Goal: Transaction & Acquisition: Book appointment/travel/reservation

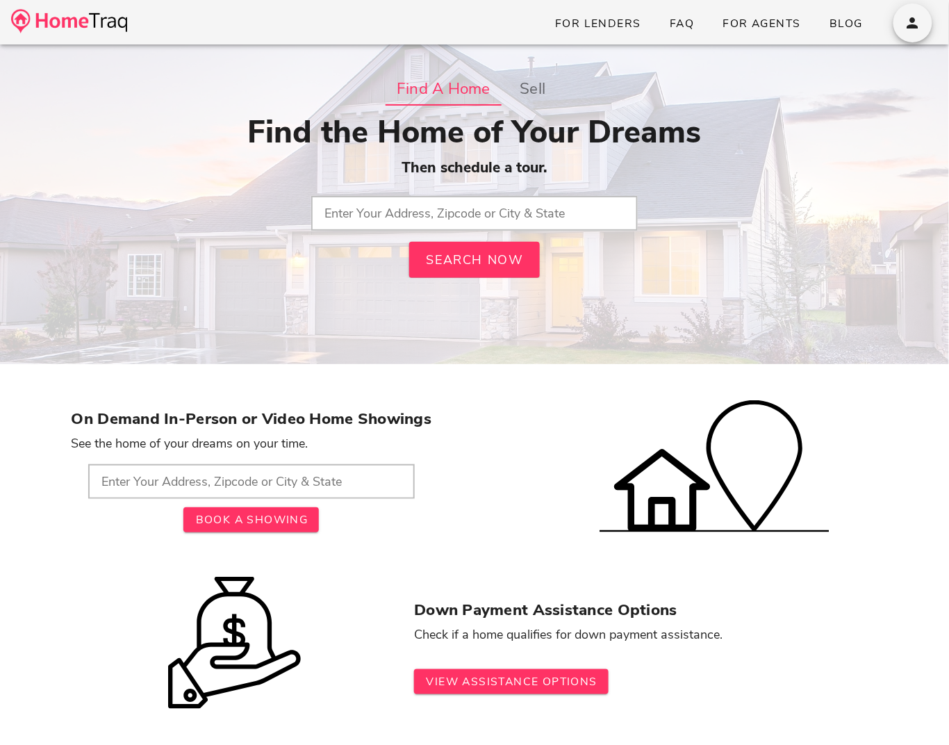
click at [437, 205] on input "text" at bounding box center [474, 213] width 327 height 35
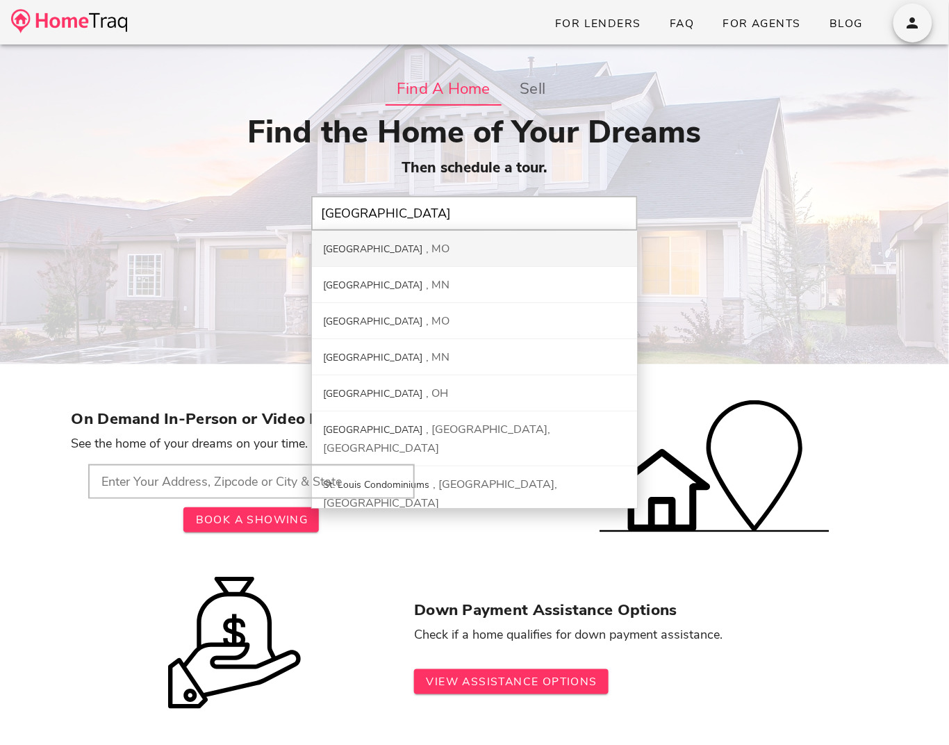
click at [407, 246] on div "St. Louis City MO" at bounding box center [474, 249] width 325 height 36
type input "St. Louis City, MO"
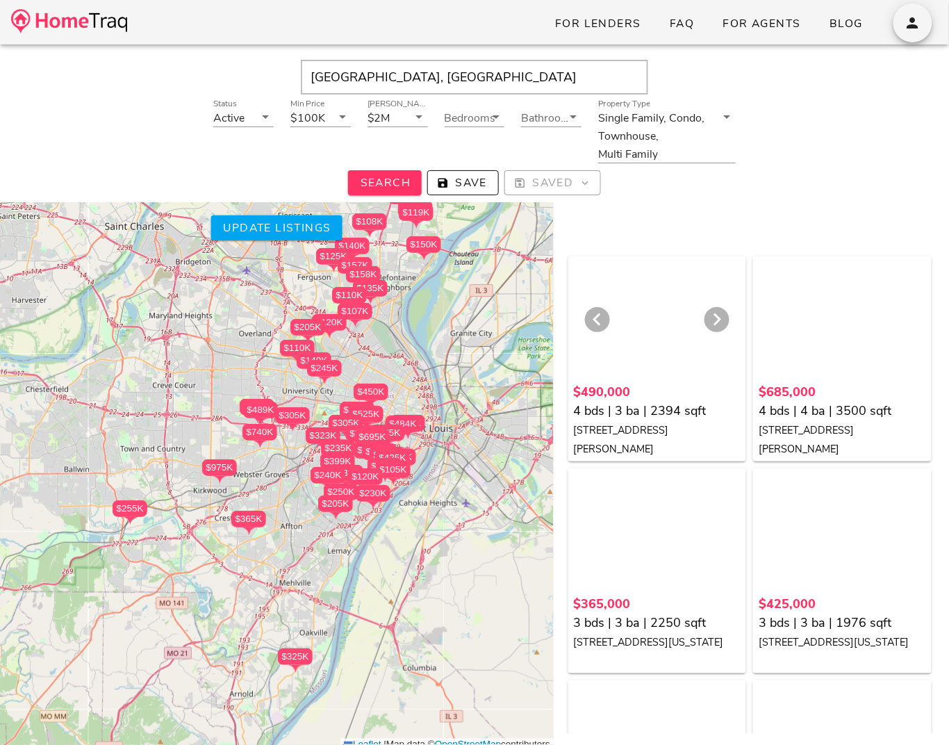
click at [641, 309] on div at bounding box center [658, 321] width 168 height 118
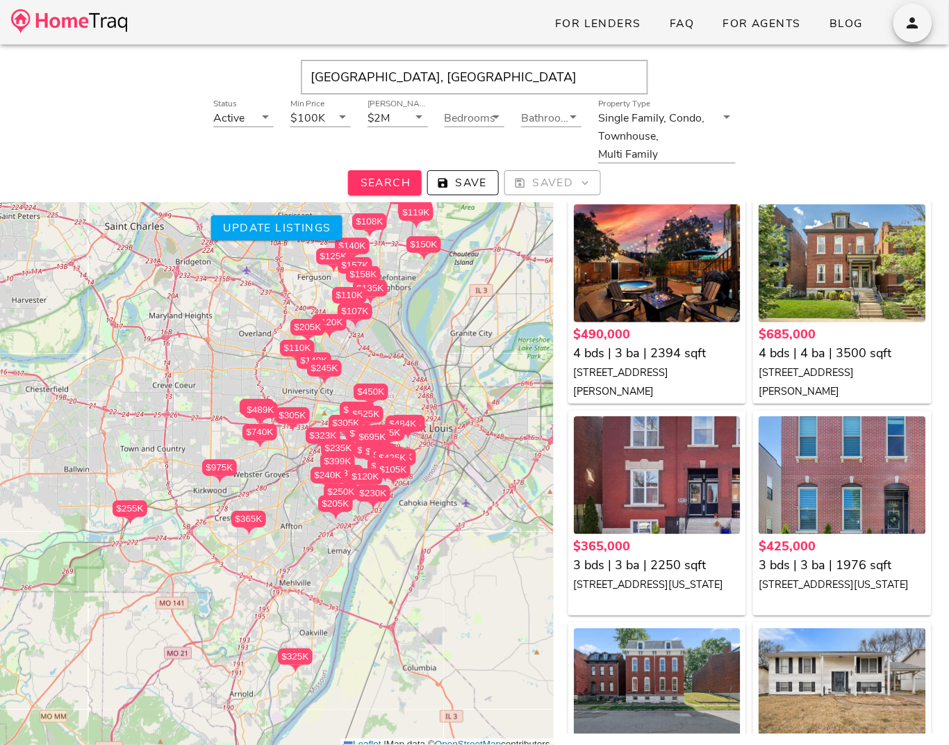
scroll to position [61, 0]
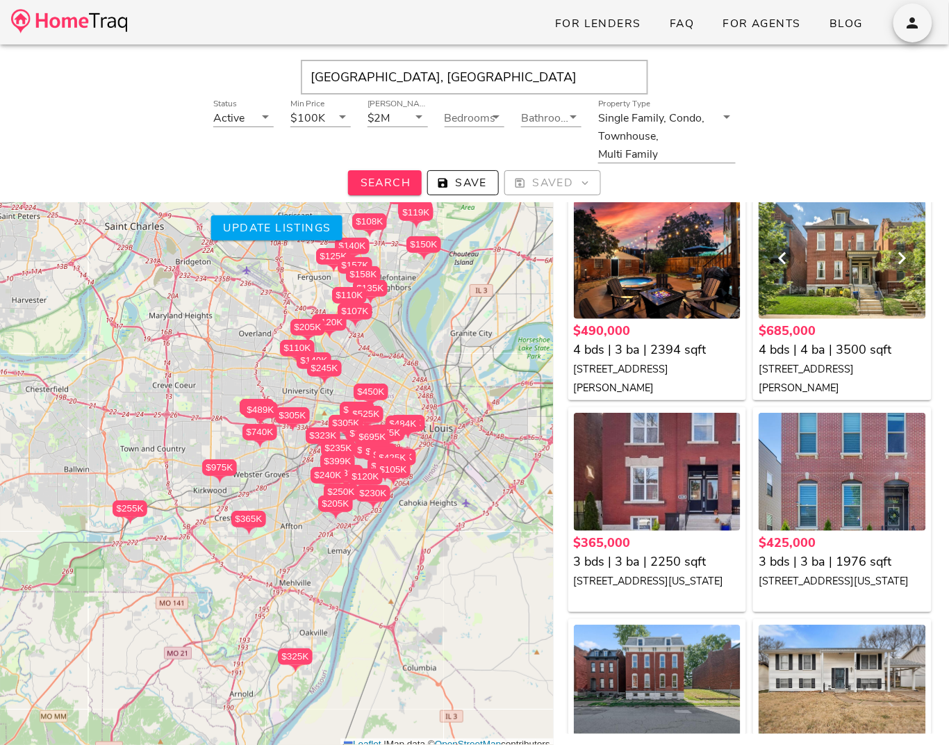
click at [835, 239] on div at bounding box center [843, 260] width 168 height 118
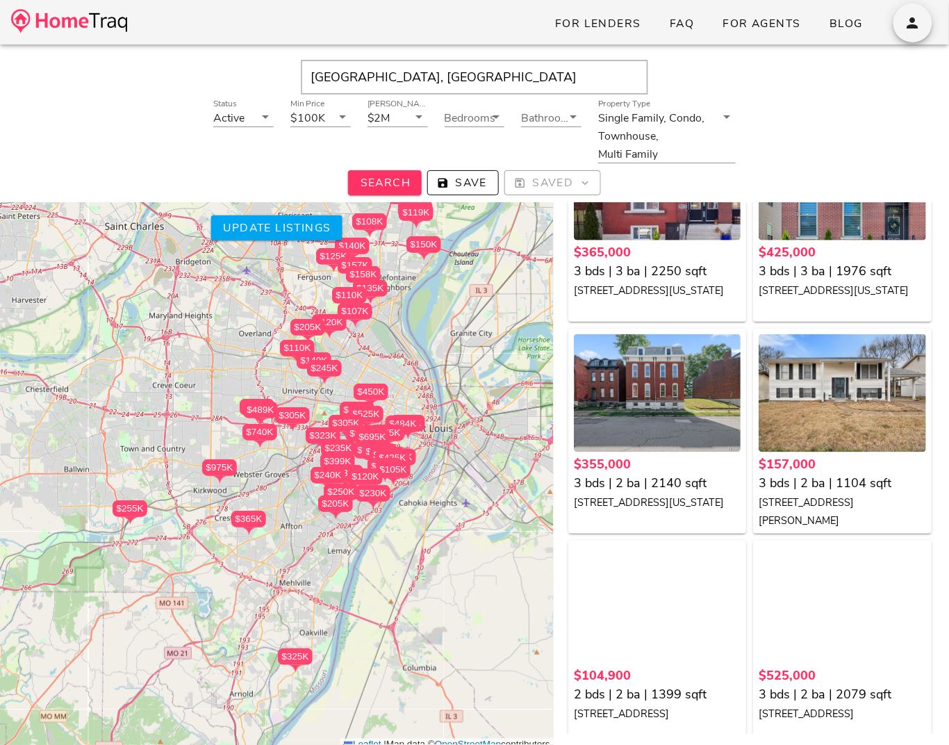
scroll to position [349, 0]
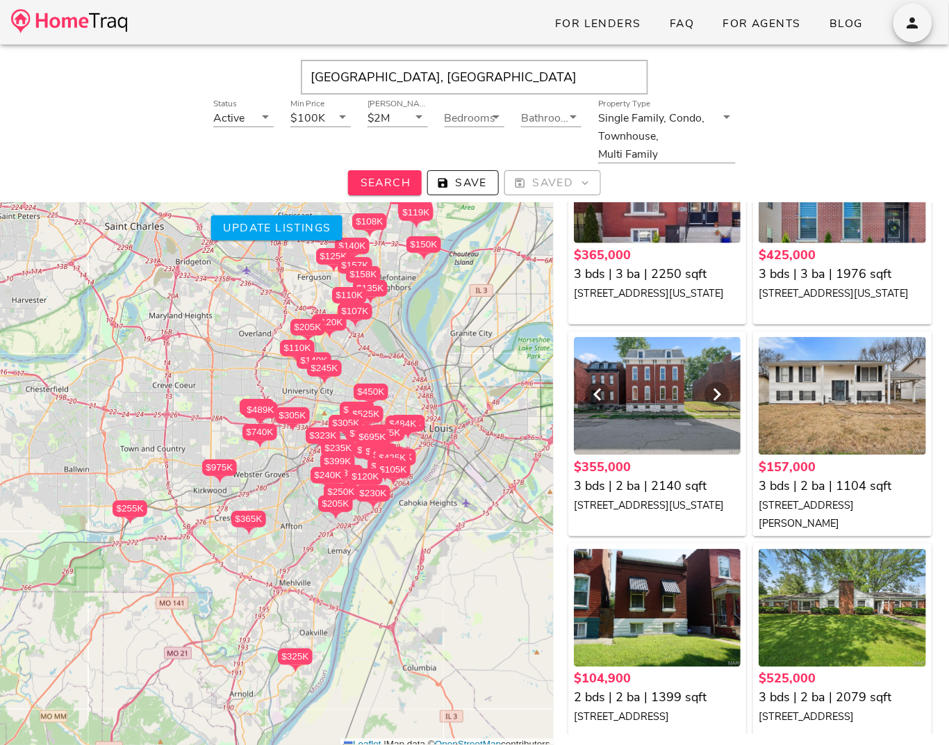
click at [639, 385] on div at bounding box center [658, 396] width 168 height 118
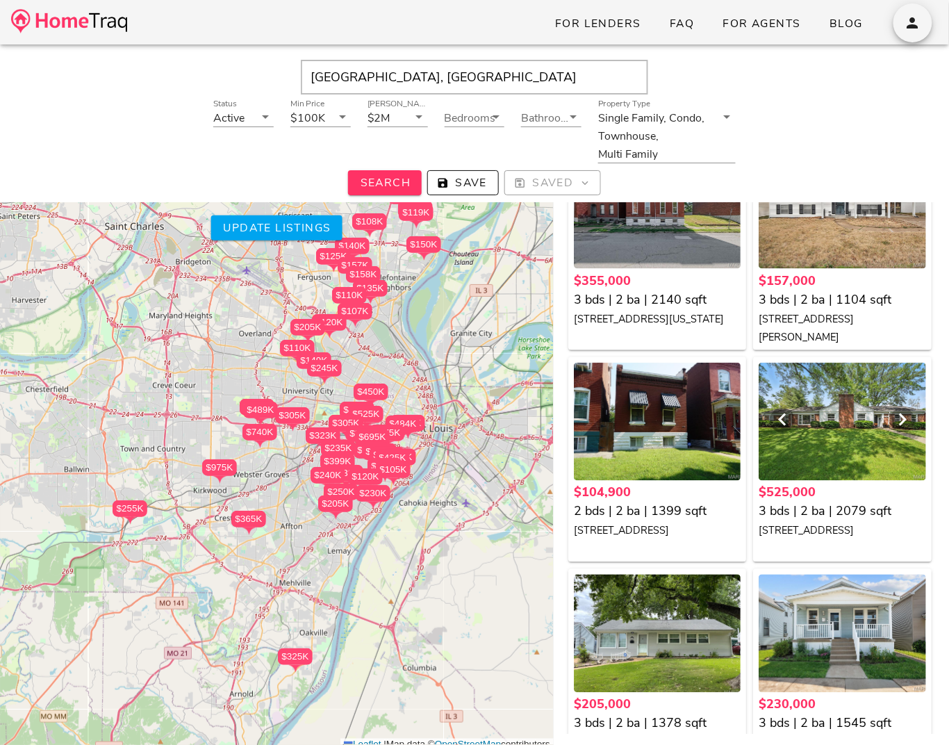
scroll to position [540, 0]
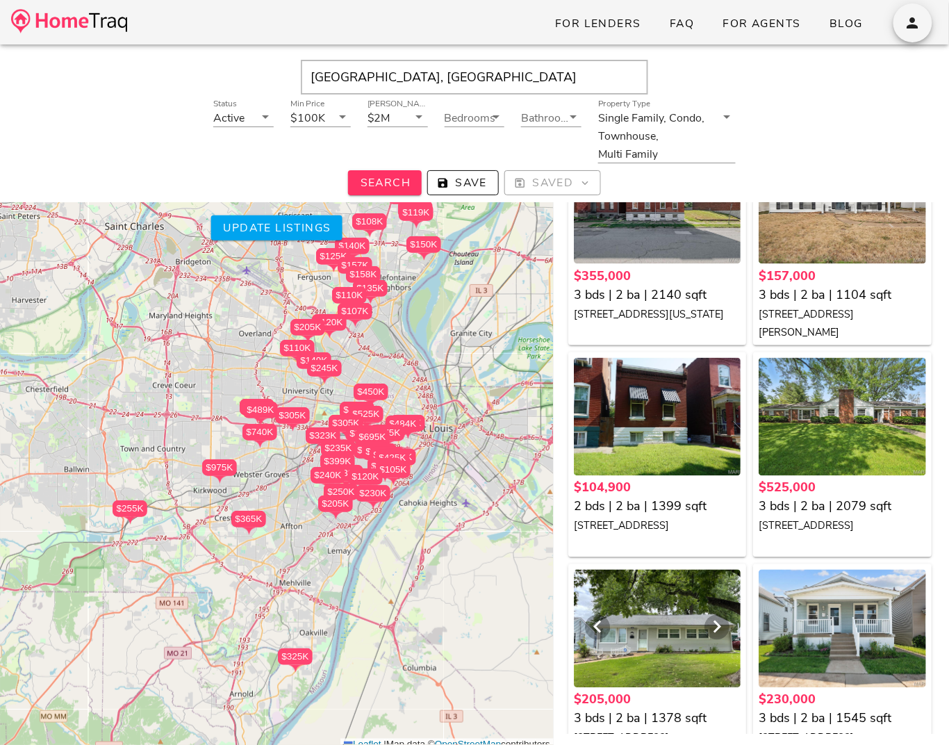
click at [655, 628] on div at bounding box center [658, 629] width 168 height 118
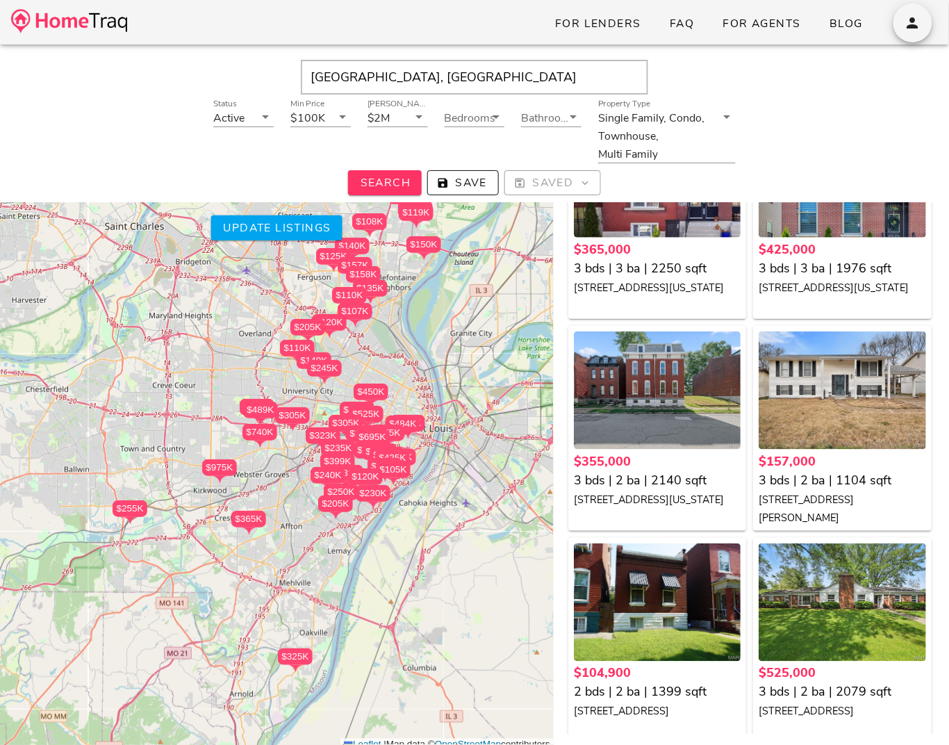
scroll to position [0, 0]
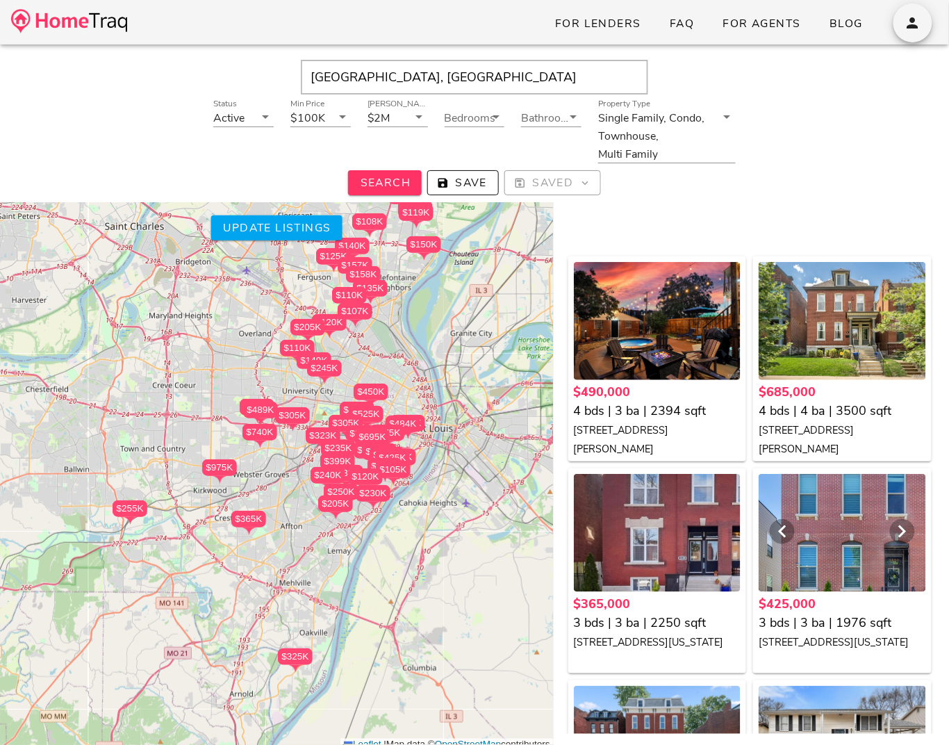
click at [841, 534] on div at bounding box center [843, 533] width 168 height 118
click at [85, 24] on img at bounding box center [69, 21] width 116 height 24
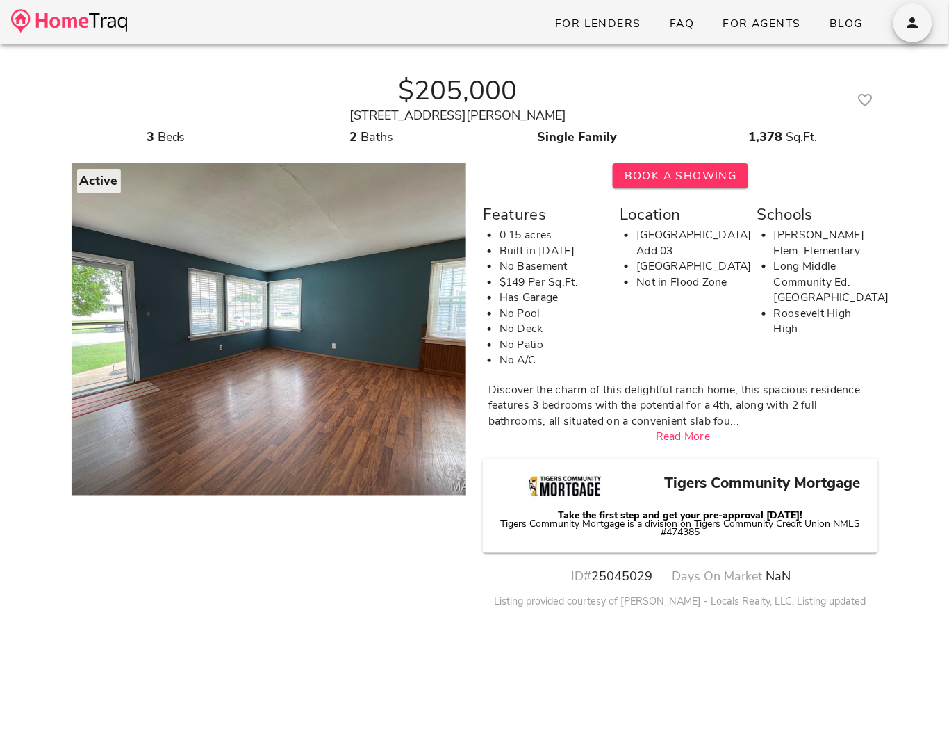
click at [706, 516] on strong "Take the first step and get your pre-approval [DATE]!" at bounding box center [680, 515] width 245 height 13
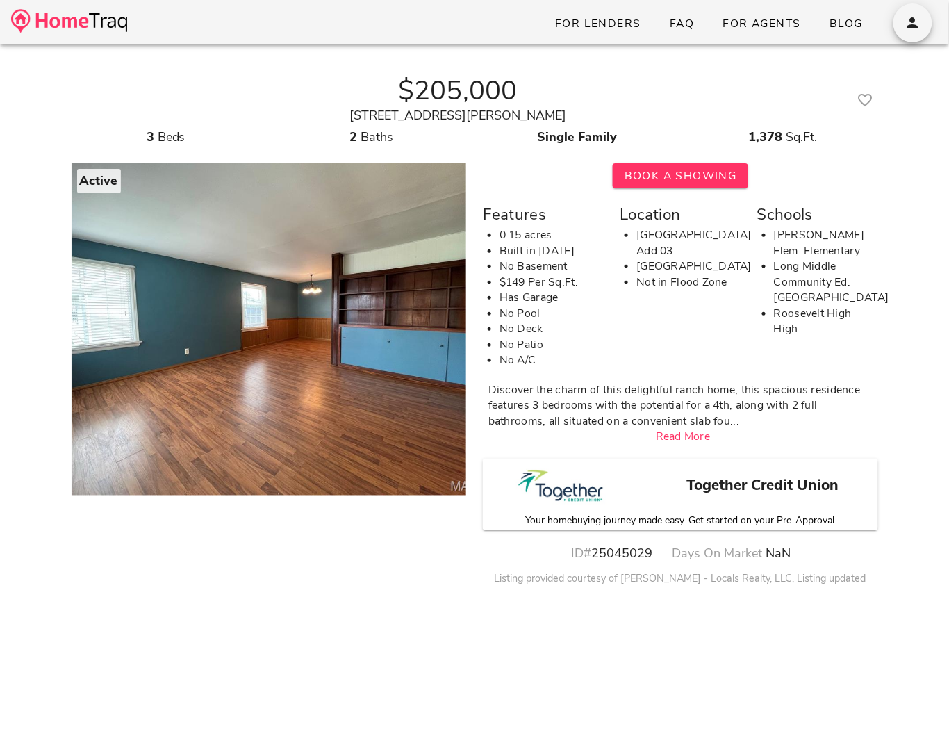
click at [67, 16] on img at bounding box center [69, 21] width 116 height 24
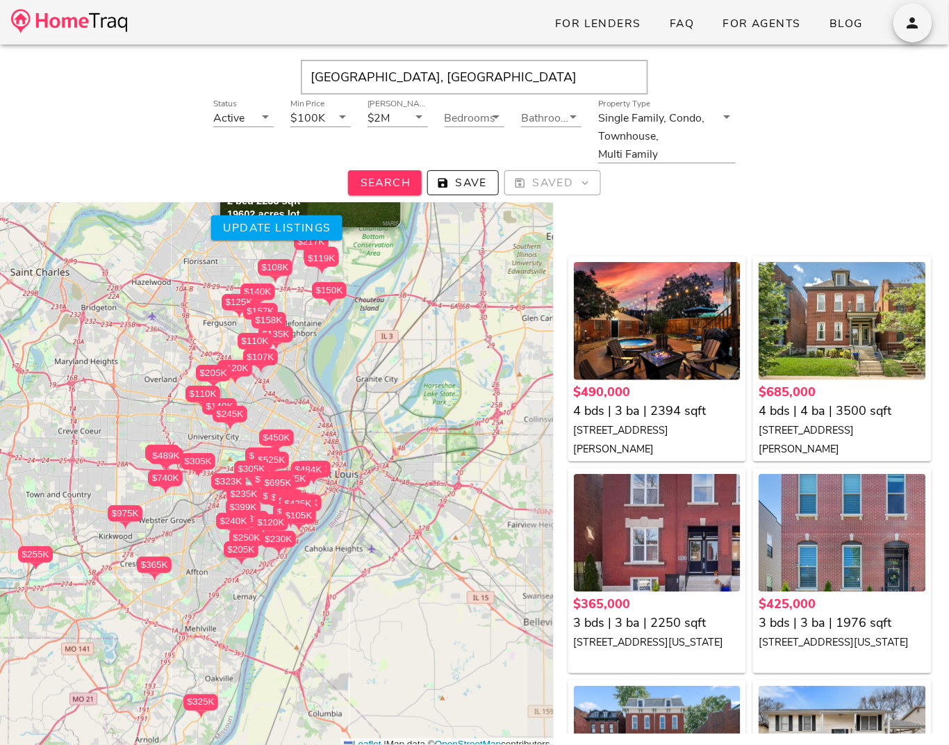
drag, startPoint x: 412, startPoint y: 567, endPoint x: 343, endPoint y: 464, distance: 124.3
click at [343, 464] on div "$490K $685K $365K $425K $355K $157K $105K $525K $205K $230K $975K $235K $489K $…" at bounding box center [277, 442] width 554 height 620
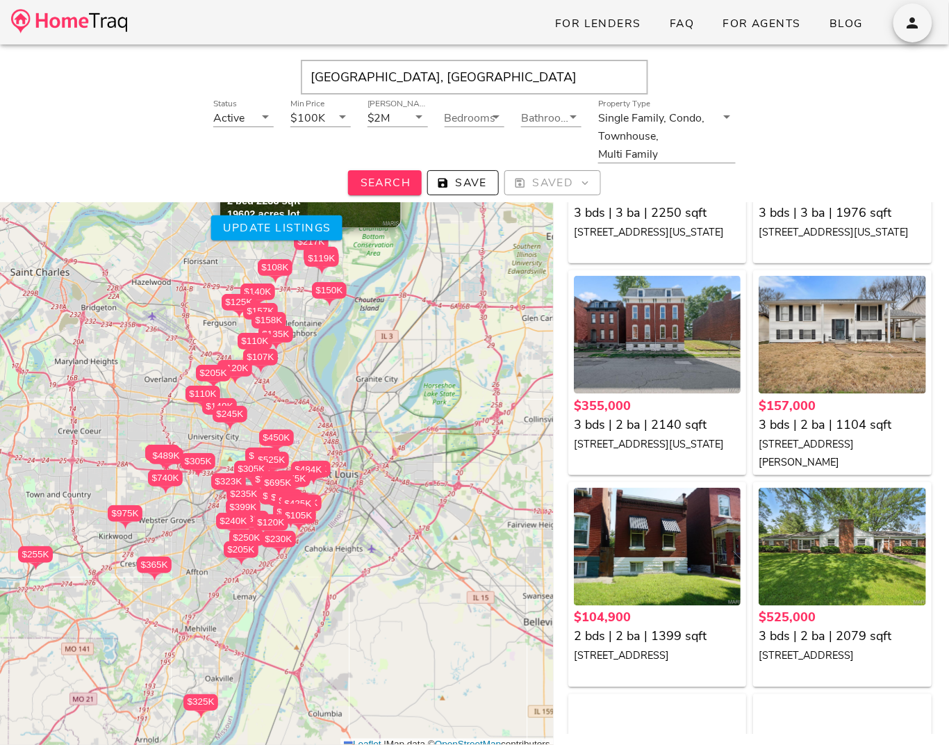
scroll to position [610, 0]
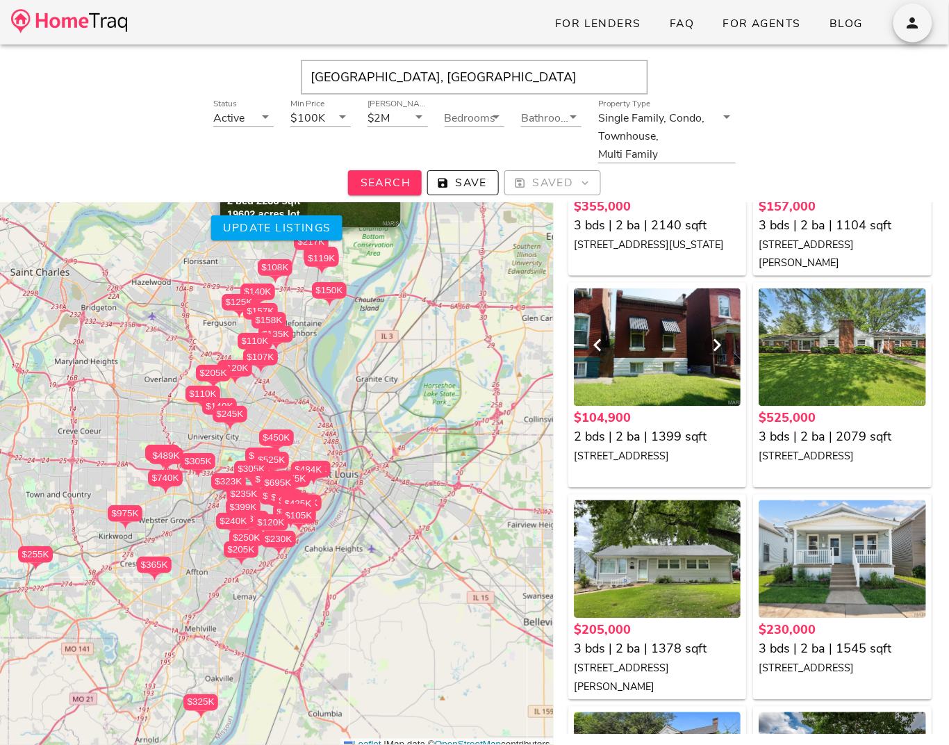
click at [662, 338] on div at bounding box center [658, 347] width 168 height 118
